Goal: Ask a question

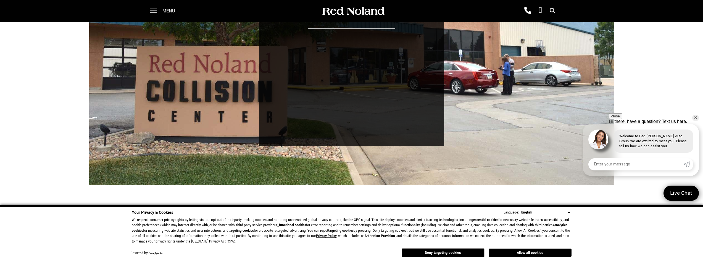
click at [623, 164] on input "Enter your message" at bounding box center [635, 164] width 95 height 12
type input "I need some body work done on my 2017 Jaguar. I'm wondering if you have a weeke…"
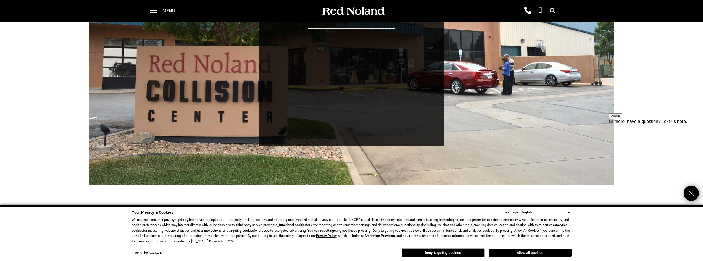
click at [511, 253] on button "Allow all cookies" at bounding box center [529, 253] width 83 height 8
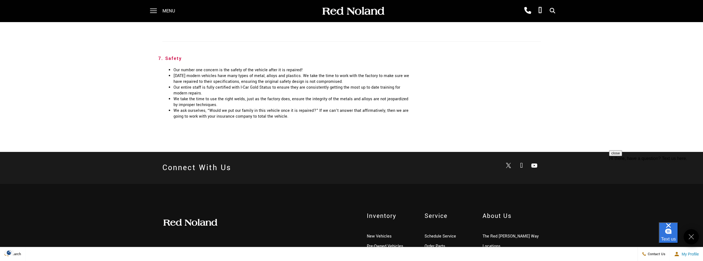
scroll to position [1215, 0]
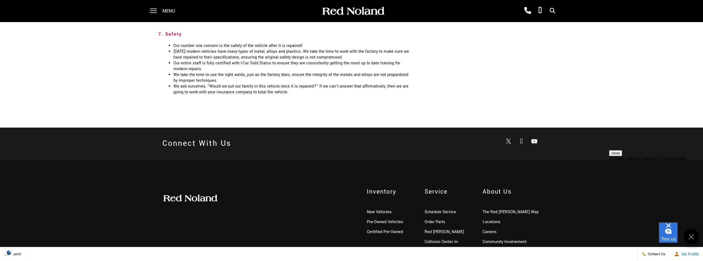
click at [544, 160] on div "Inventory New Vehicles Pre-Owned Vehicles Certified Pre-Owned Service Schedule …" at bounding box center [351, 227] width 703 height 135
click at [538, 160] on div "Inventory New Vehicles Pre-Owned Vehicles Certified Pre-Owned Service Schedule …" at bounding box center [351, 227] width 703 height 135
drag, startPoint x: 538, startPoint y: 152, endPoint x: 509, endPoint y: 150, distance: 29.4
click at [509, 160] on div "Inventory New Vehicles Pre-Owned Vehicles Certified Pre-Owned Service Schedule …" at bounding box center [351, 227] width 703 height 135
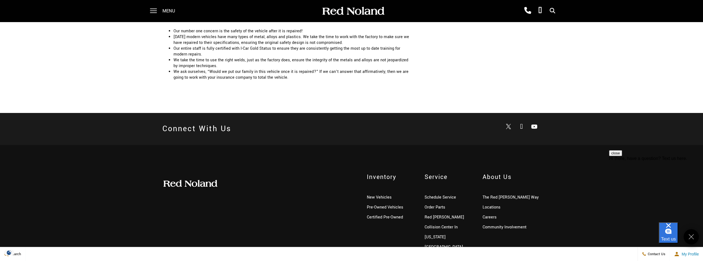
scroll to position [1242, 0]
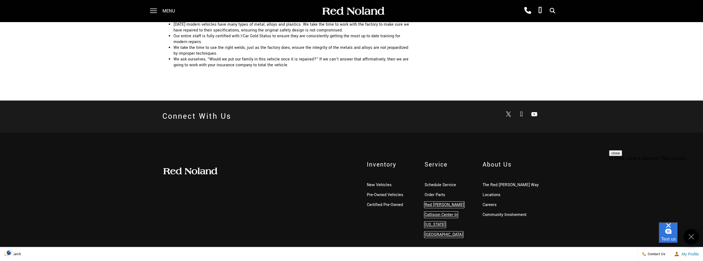
click at [452, 202] on link "Red [PERSON_NAME] Collision Center In [US_STATE][GEOGRAPHIC_DATA]" at bounding box center [443, 220] width 39 height 36
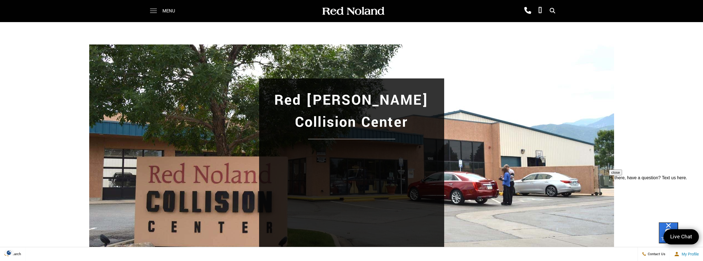
click at [153, 9] on span at bounding box center [153, 9] width 7 height 1
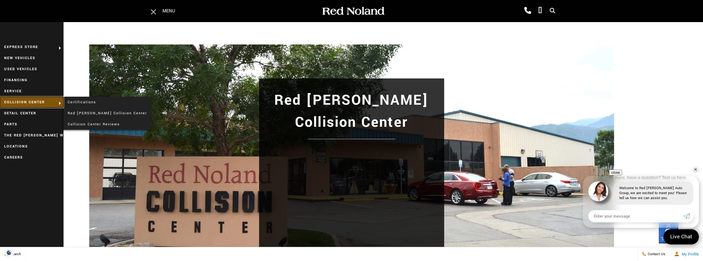
click at [46, 106] on link "Collision Center" at bounding box center [32, 102] width 64 height 11
